Goal: Task Accomplishment & Management: Manage account settings

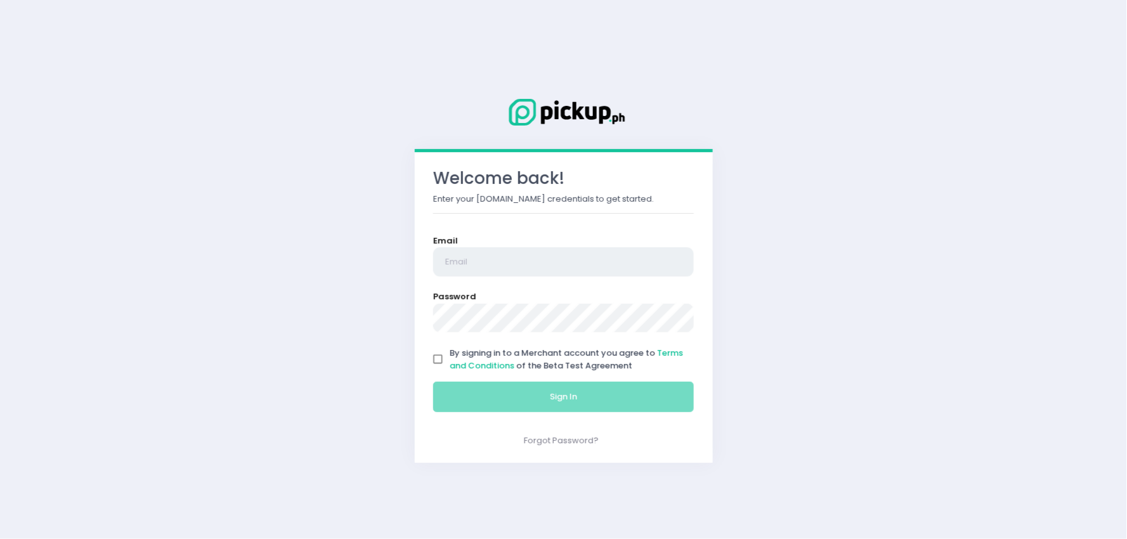
type input "[EMAIL_ADDRESS][DOMAIN_NAME]"
click at [436, 360] on input "By signing in to a Merchant account you agree to Terms and Conditions of the Be…" at bounding box center [438, 360] width 24 height 24
checkbox input "true"
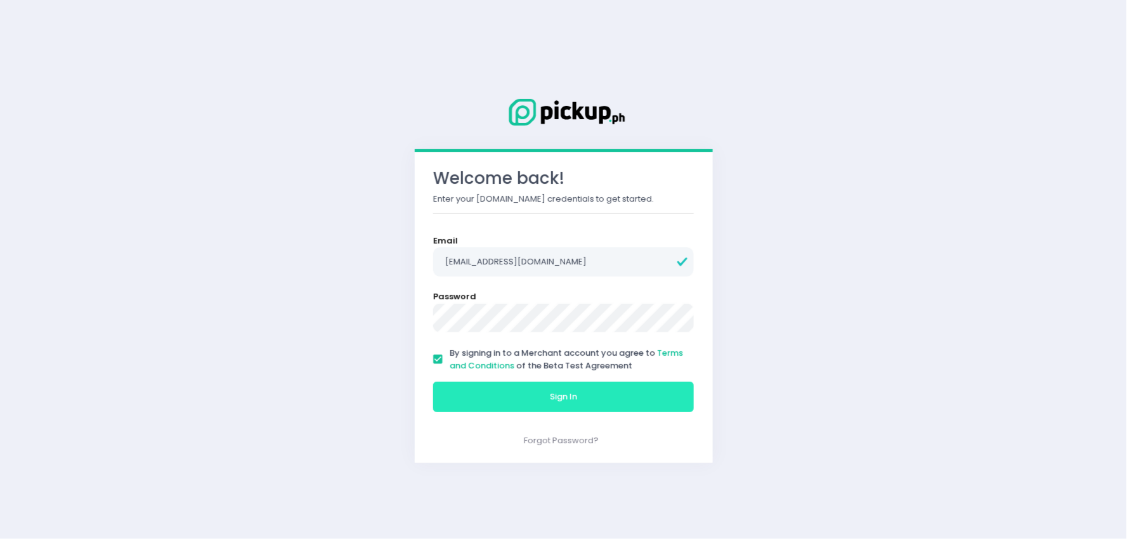
click at [539, 401] on button "Sign In" at bounding box center [563, 397] width 261 height 30
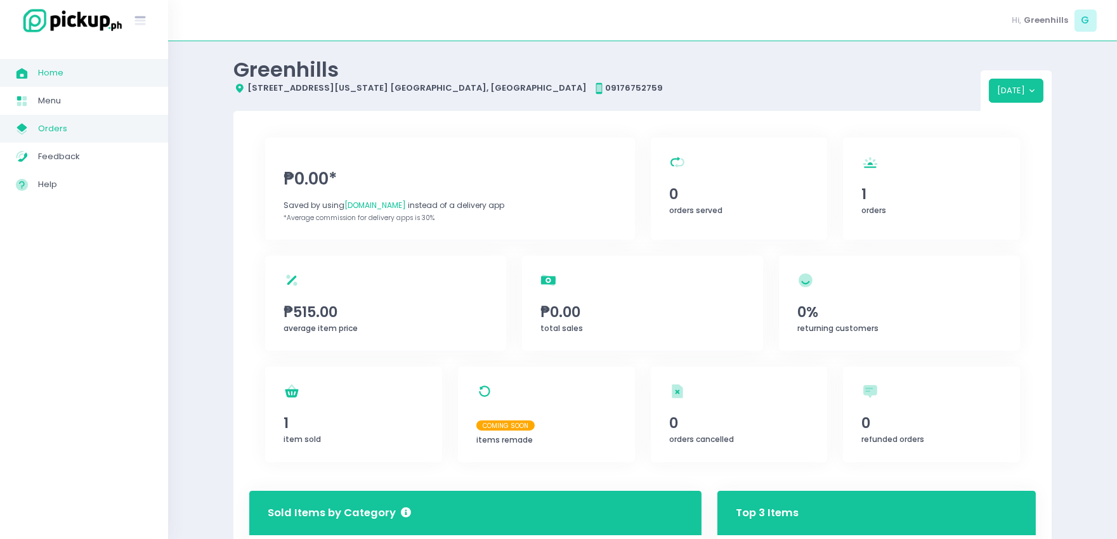
click at [35, 128] on span "My Store Created with Sketch." at bounding box center [27, 129] width 22 height 16
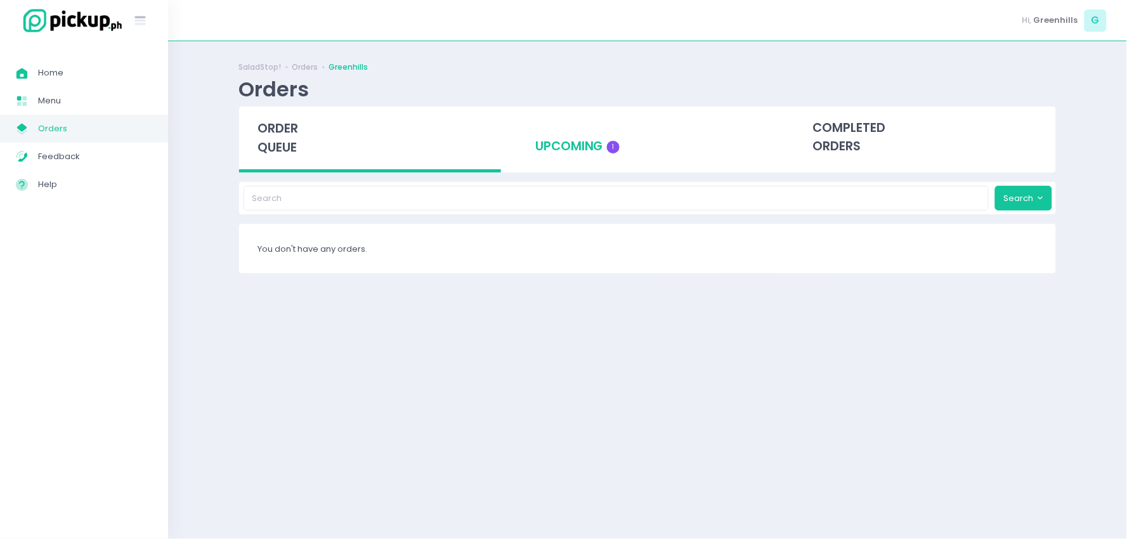
click at [572, 133] on div "upcoming 1" at bounding box center [648, 138] width 262 height 62
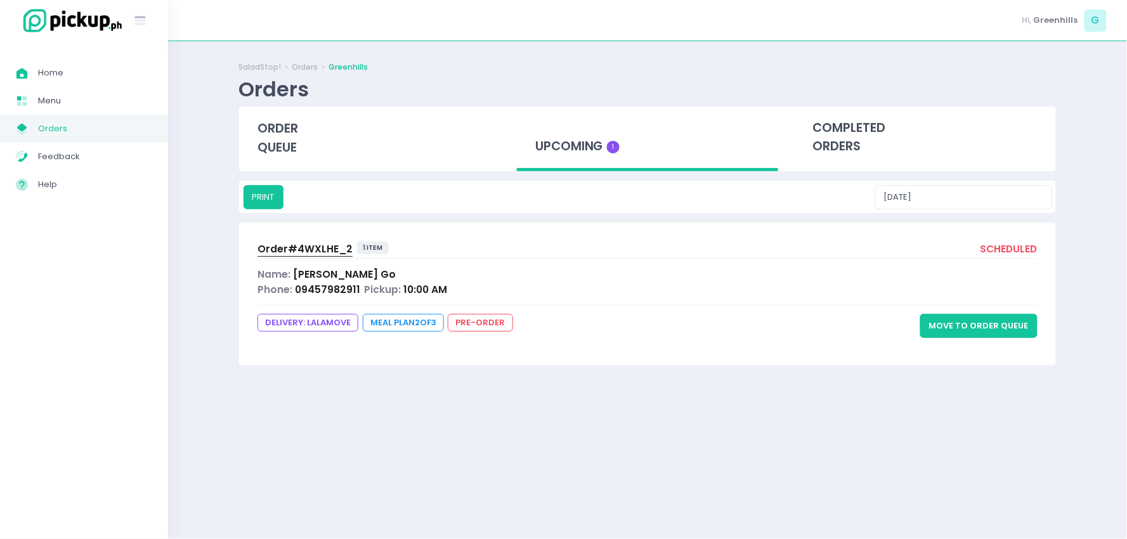
click at [995, 320] on button "Move to Order Queue" at bounding box center [979, 326] width 117 height 24
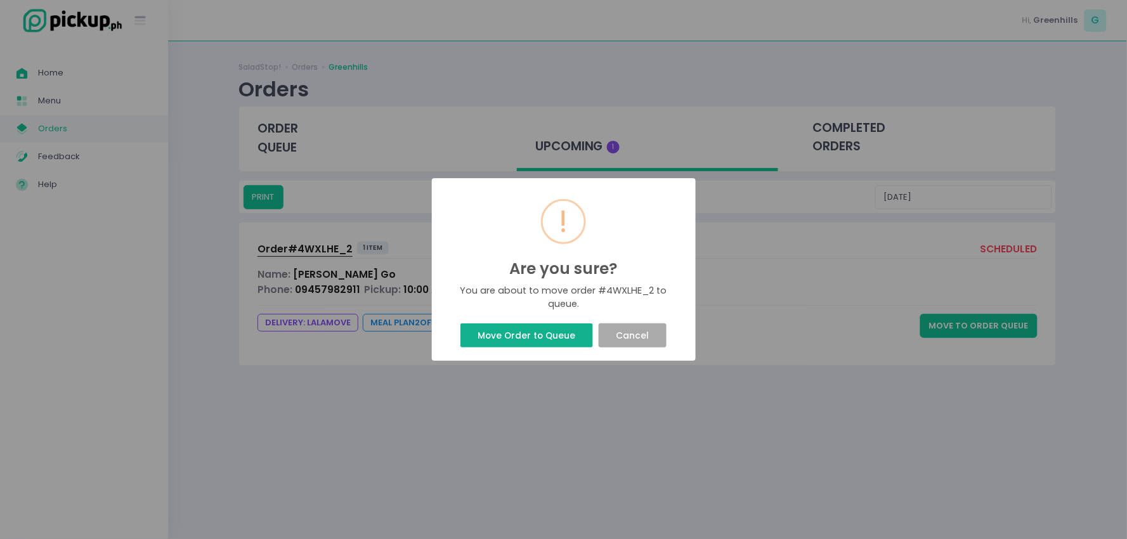
click at [537, 327] on button "Move Order to Queue" at bounding box center [527, 336] width 133 height 24
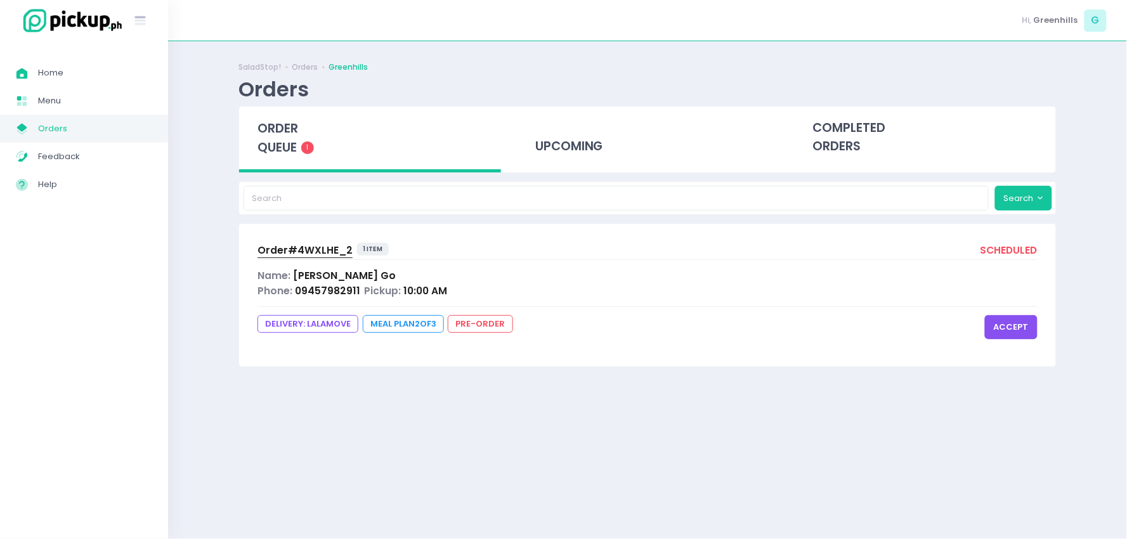
click at [1017, 329] on button "accept" at bounding box center [1011, 327] width 53 height 24
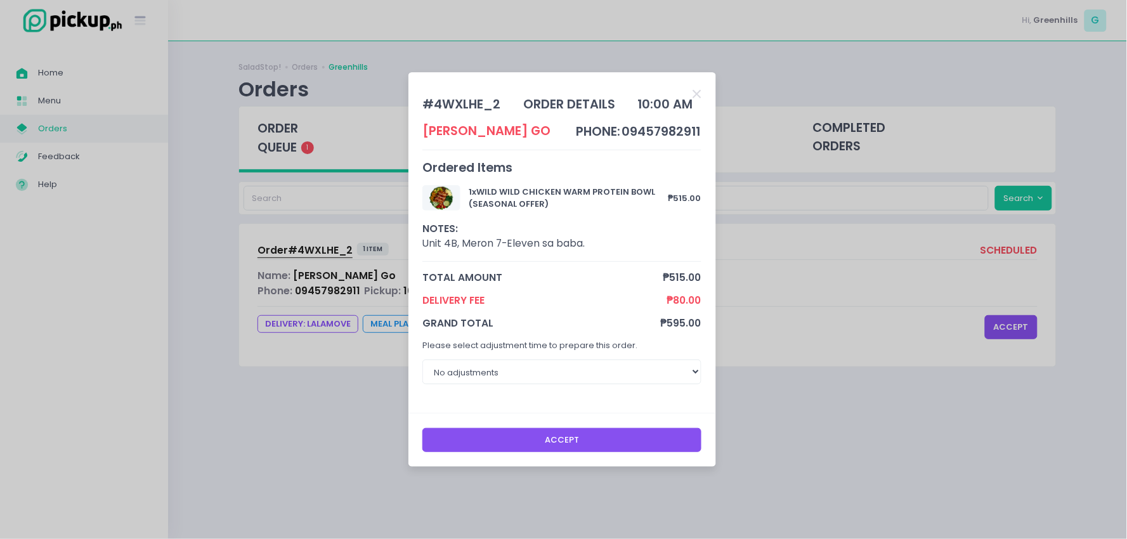
click at [568, 444] on button "Accept" at bounding box center [562, 440] width 279 height 24
